Goal: Transaction & Acquisition: Register for event/course

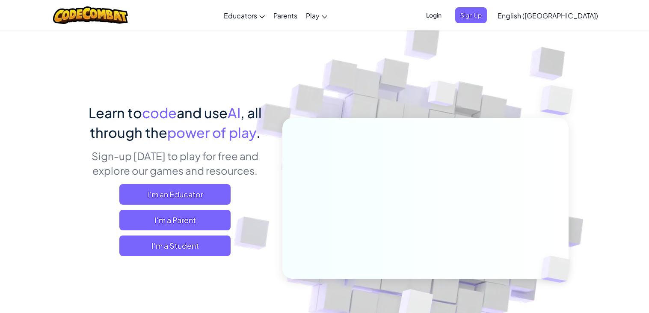
click at [447, 18] on span "Login" at bounding box center [434, 15] width 26 height 16
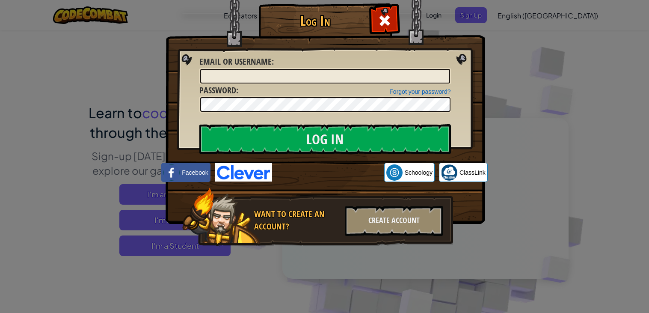
click at [514, 85] on div "Log In Unknown Error Email or Username : Forgot your password? Password : Log I…" at bounding box center [324, 156] width 649 height 313
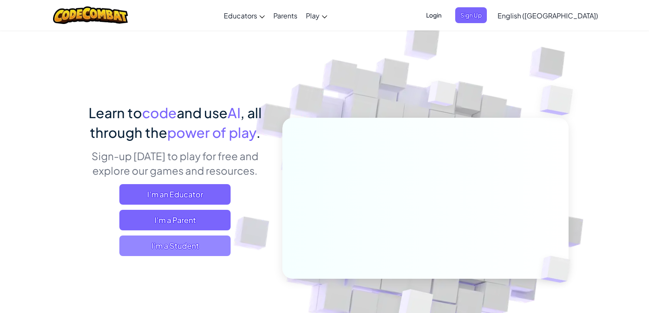
click at [157, 238] on span "I'm a Student" at bounding box center [174, 245] width 111 height 21
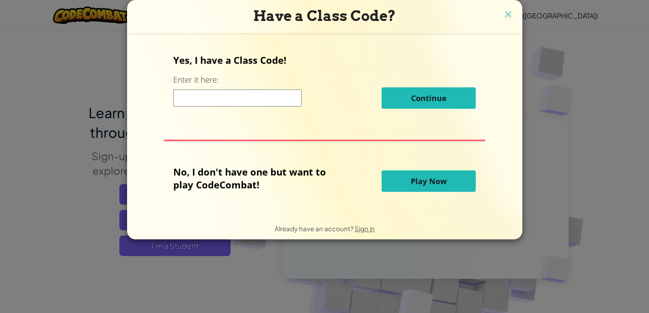
click at [226, 96] on input at bounding box center [237, 97] width 128 height 17
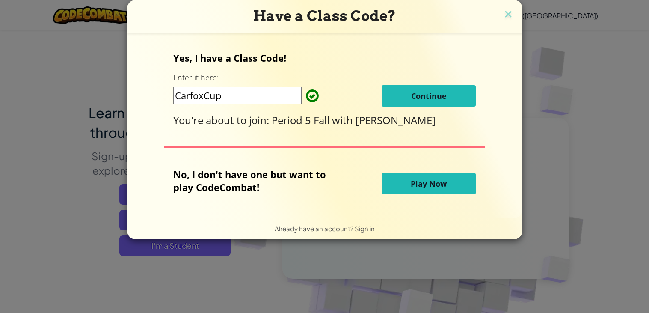
type input "CarfoxCup"
click at [455, 101] on button "Continue" at bounding box center [429, 95] width 94 height 21
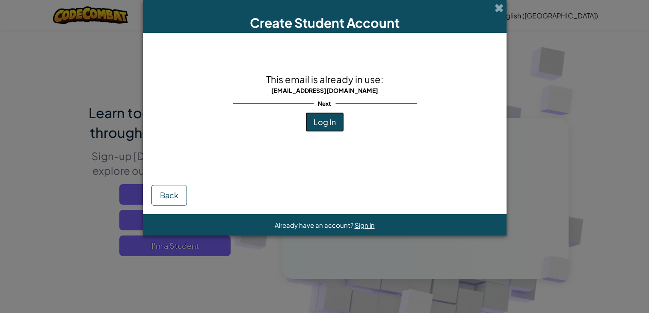
click at [325, 121] on span "Log In" at bounding box center [325, 122] width 22 height 10
